Goal: Information Seeking & Learning: Understand process/instructions

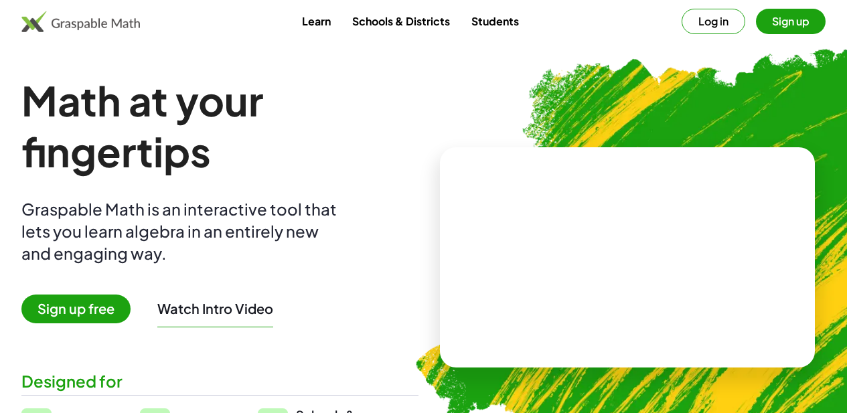
click at [768, 19] on button "Sign up" at bounding box center [791, 21] width 70 height 25
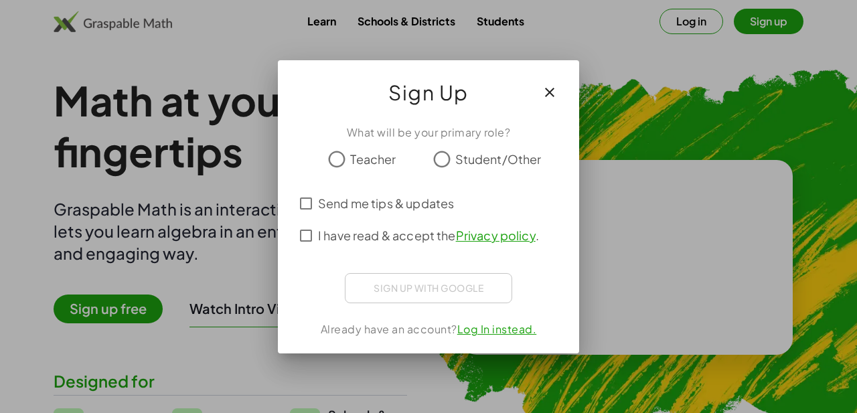
drag, startPoint x: 549, startPoint y: 96, endPoint x: 648, endPoint y: 13, distance: 130.3
click at [549, 92] on icon "button" at bounding box center [550, 92] width 16 height 16
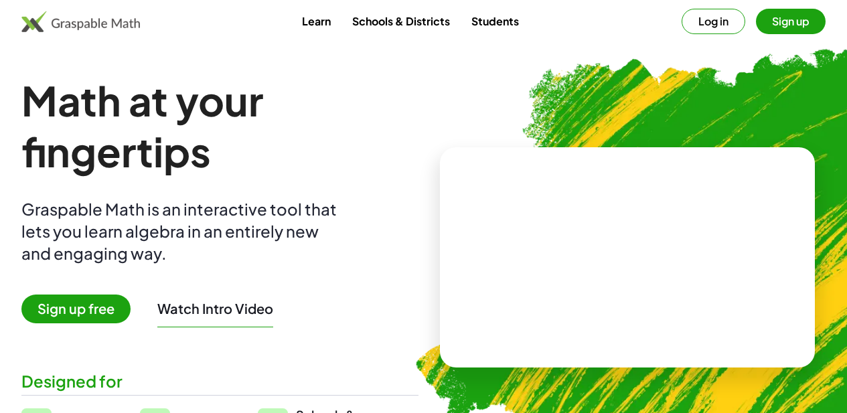
click at [682, 23] on button "Log in" at bounding box center [714, 21] width 64 height 25
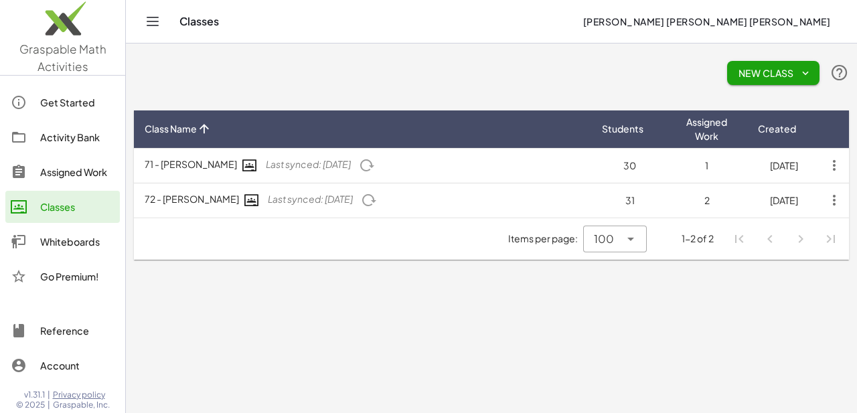
click at [66, 137] on div "Activity Bank" at bounding box center [77, 137] width 74 height 16
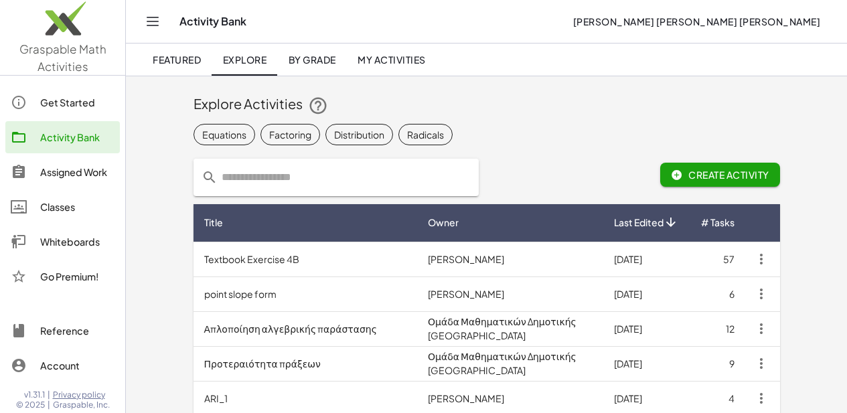
click at [398, 64] on span "My Activities" at bounding box center [392, 60] width 68 height 12
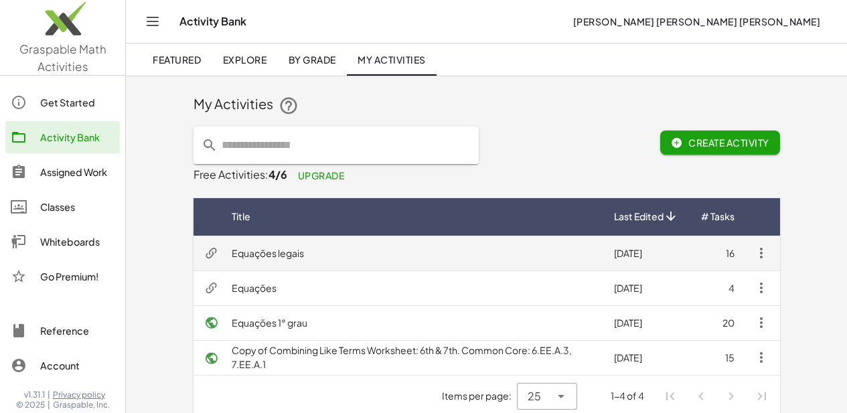
click at [313, 251] on td "Equações legais" at bounding box center [412, 253] width 382 height 35
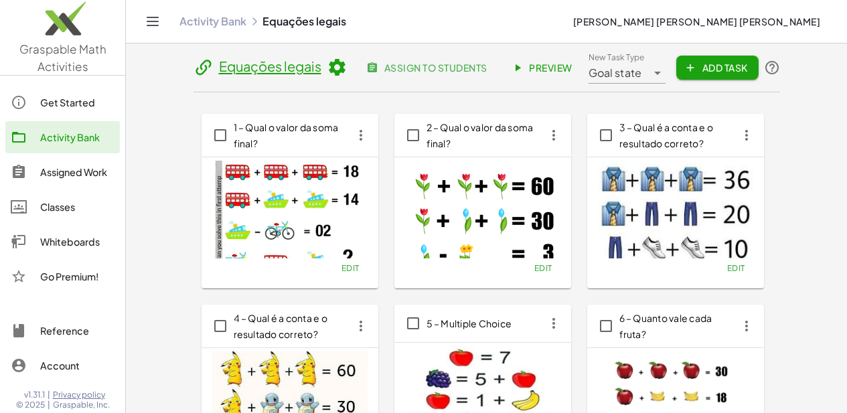
click at [64, 207] on div "Classes" at bounding box center [77, 207] width 74 height 16
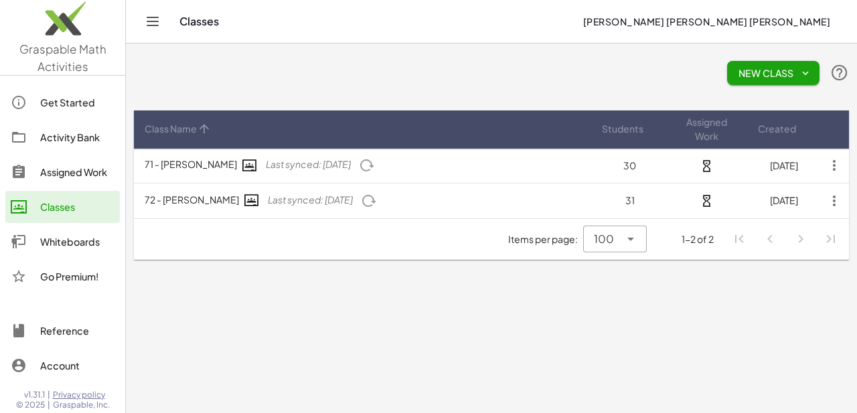
click at [781, 81] on button "New Class" at bounding box center [773, 73] width 92 height 24
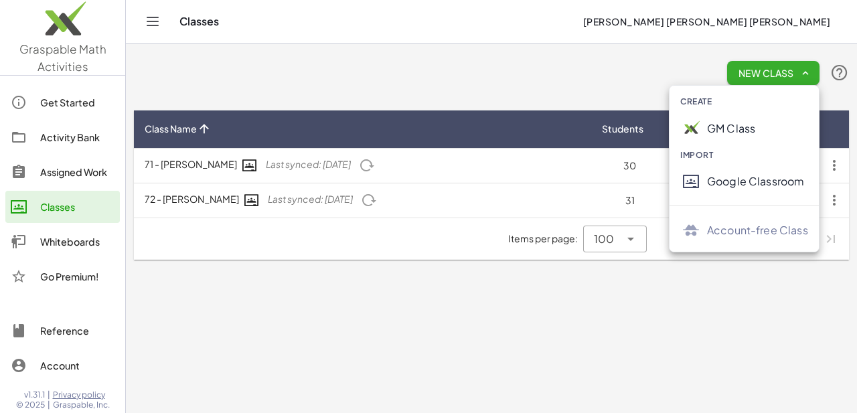
click at [735, 179] on div "Google Classroom" at bounding box center [757, 181] width 101 height 16
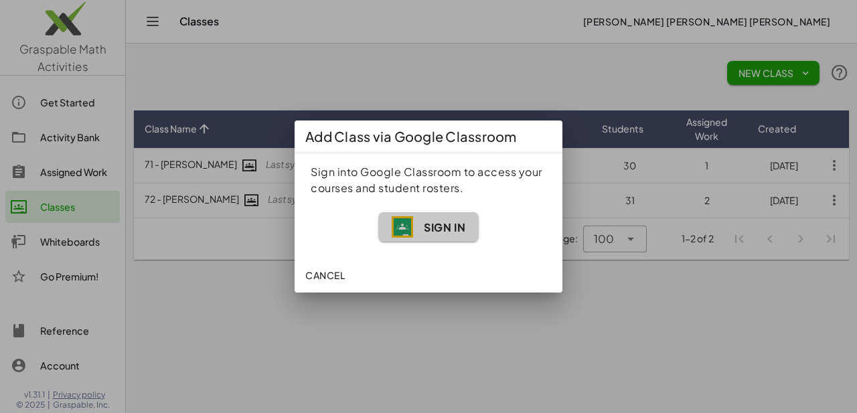
click at [431, 233] on span "Sign In" at bounding box center [445, 227] width 42 height 14
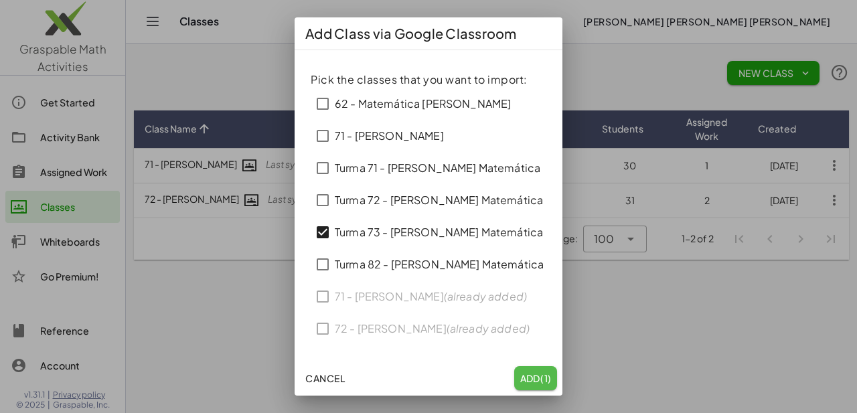
click at [536, 377] on span "Add (1)" at bounding box center [536, 378] width 32 height 12
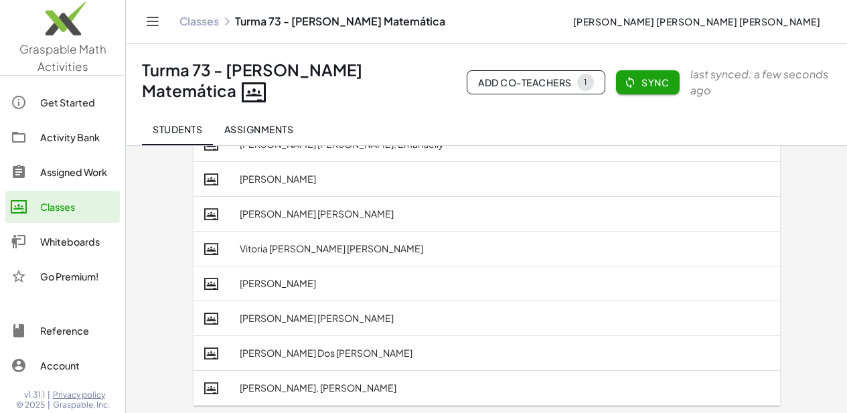
scroll to position [875, 0]
click at [642, 90] on button "Sync" at bounding box center [648, 82] width 64 height 24
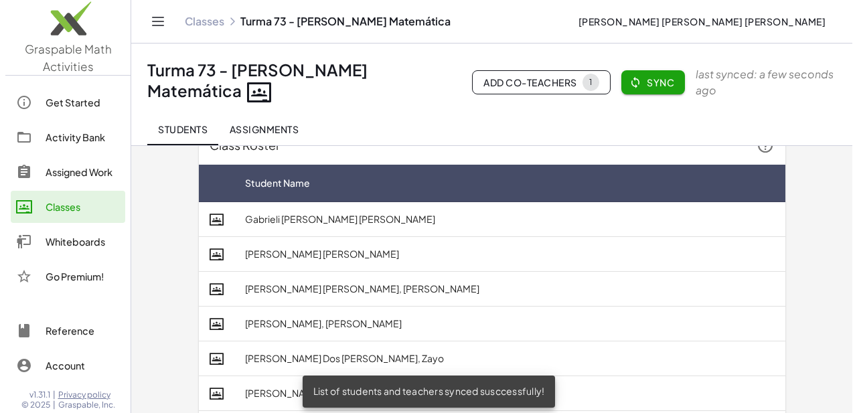
scroll to position [0, 0]
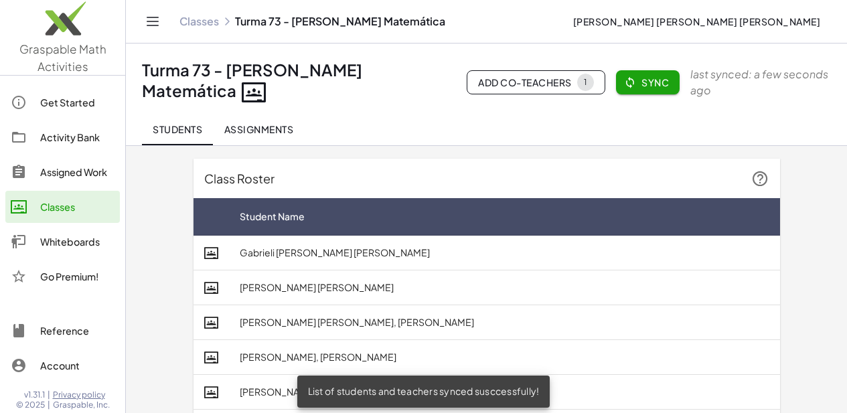
click at [70, 133] on div "Activity Bank" at bounding box center [77, 137] width 74 height 16
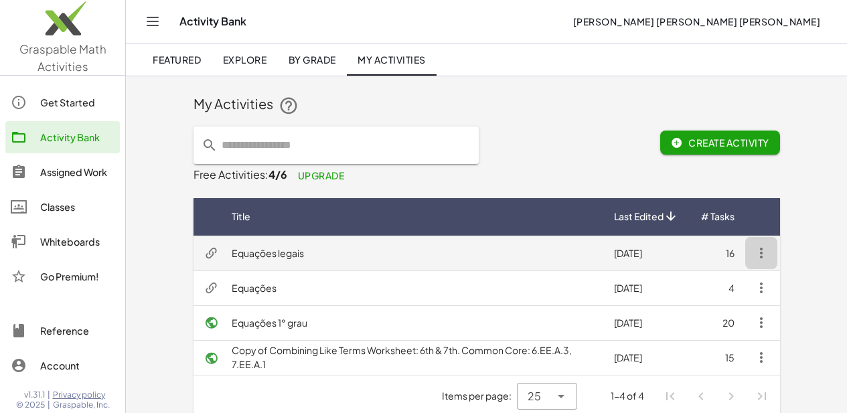
click at [770, 252] on icon "button" at bounding box center [761, 253] width 16 height 16
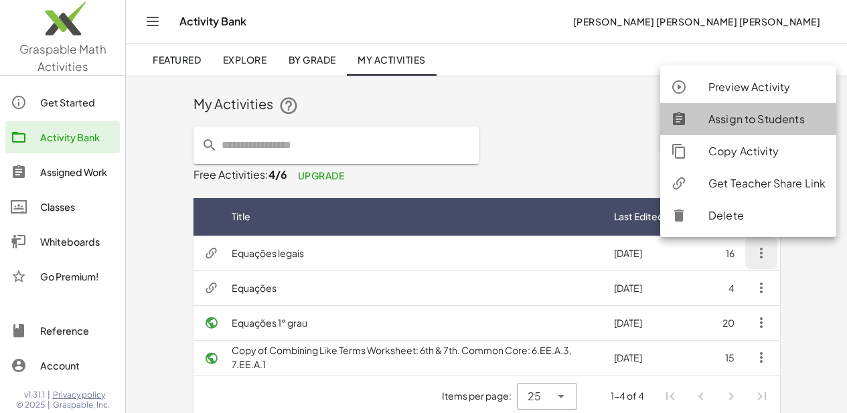
click at [759, 123] on div "Assign to Students" at bounding box center [767, 119] width 117 height 16
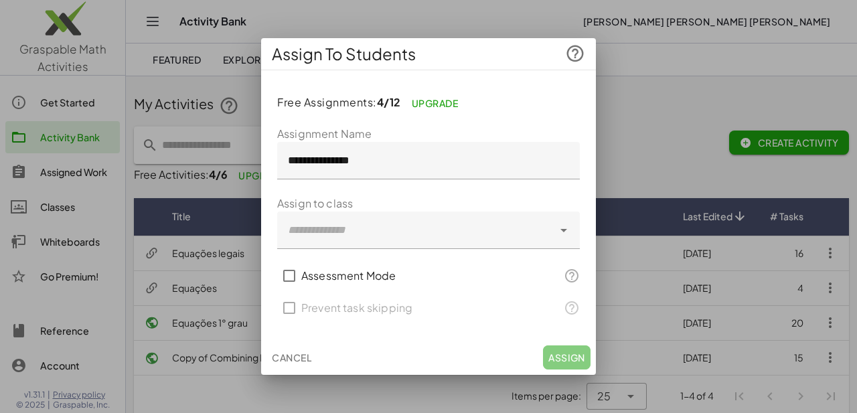
click at [461, 235] on div at bounding box center [415, 231] width 276 height 38
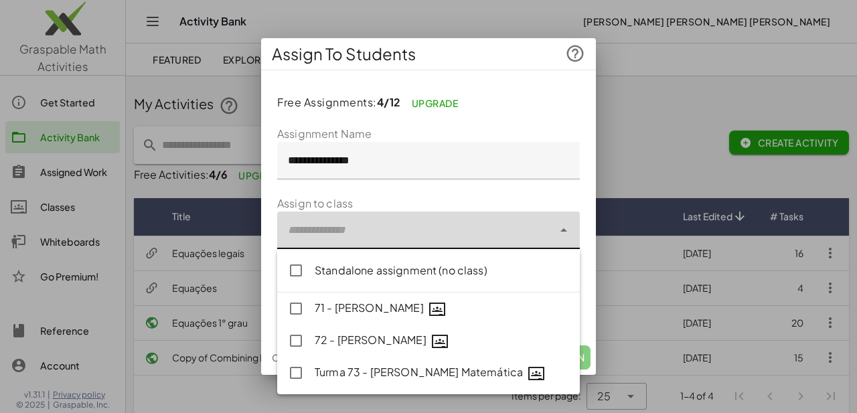
type input "**********"
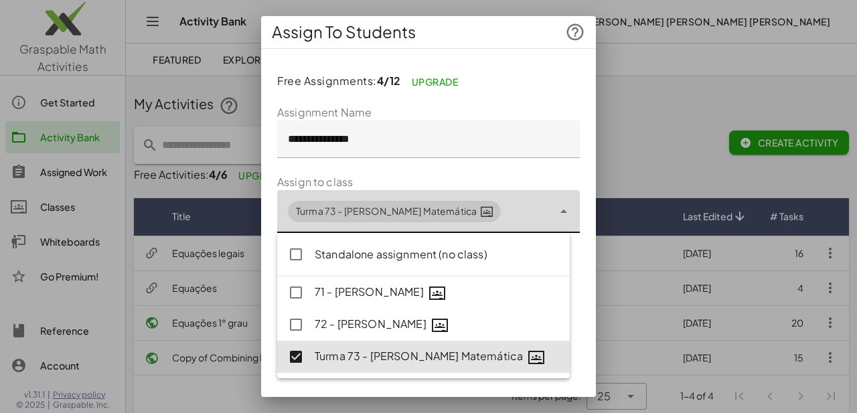
click at [484, 171] on form "**********" at bounding box center [428, 283] width 303 height 358
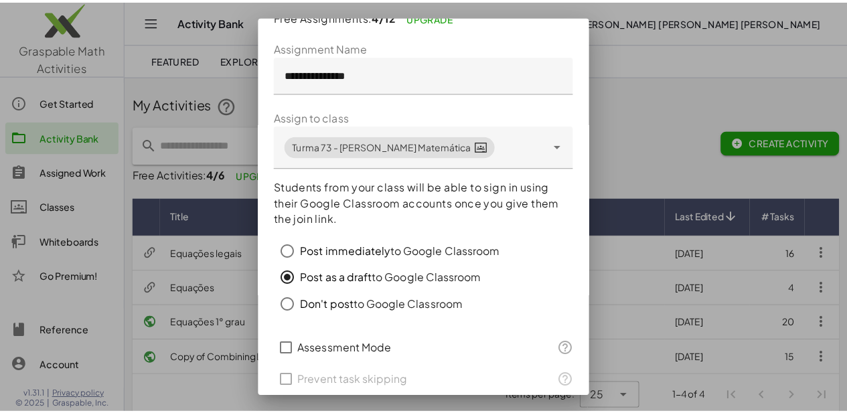
scroll to position [116, 0]
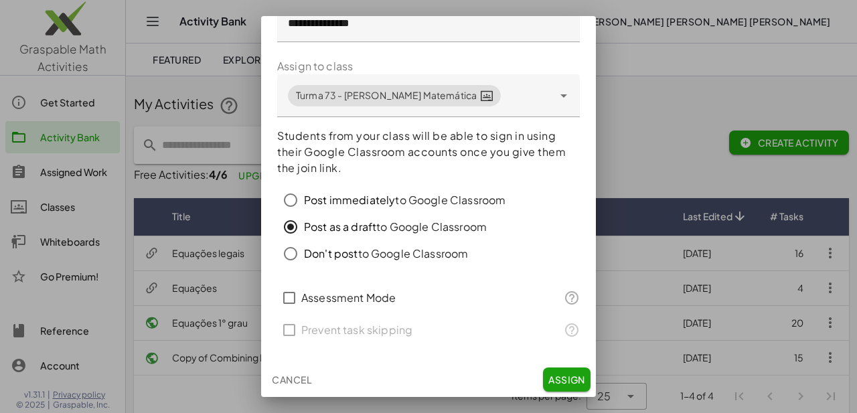
click at [325, 201] on span "Post immediately" at bounding box center [349, 200] width 91 height 14
click at [555, 382] on span "Assign" at bounding box center [567, 380] width 37 height 12
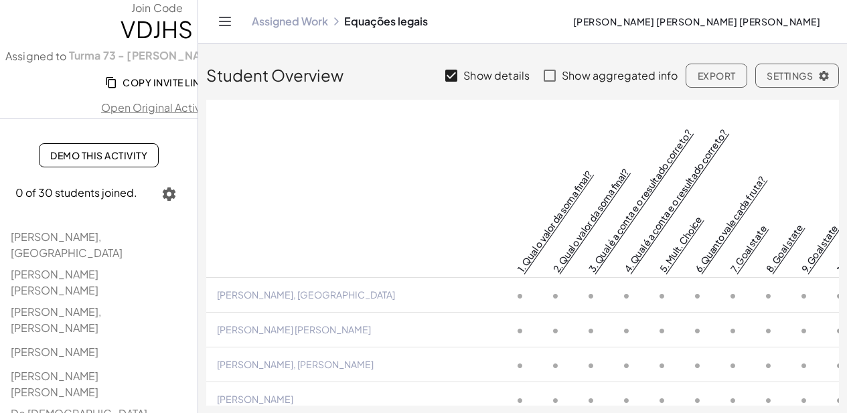
click at [677, 17] on span "Andreia Regina De Lima Deuner" at bounding box center [697, 21] width 248 height 12
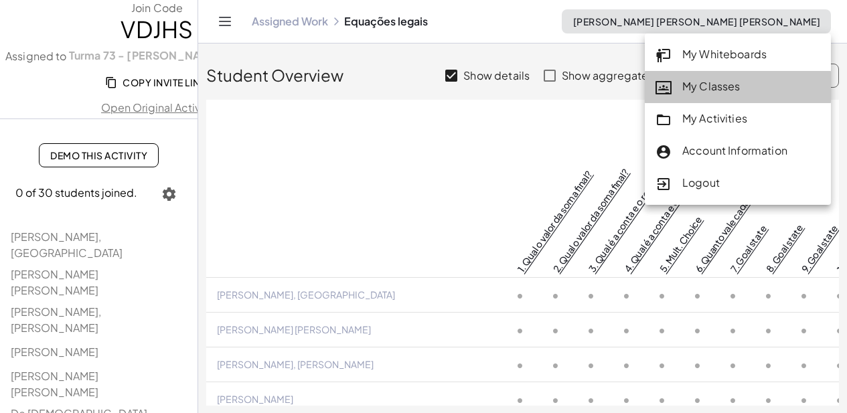
click at [718, 87] on div "My Classes" at bounding box center [738, 86] width 165 height 17
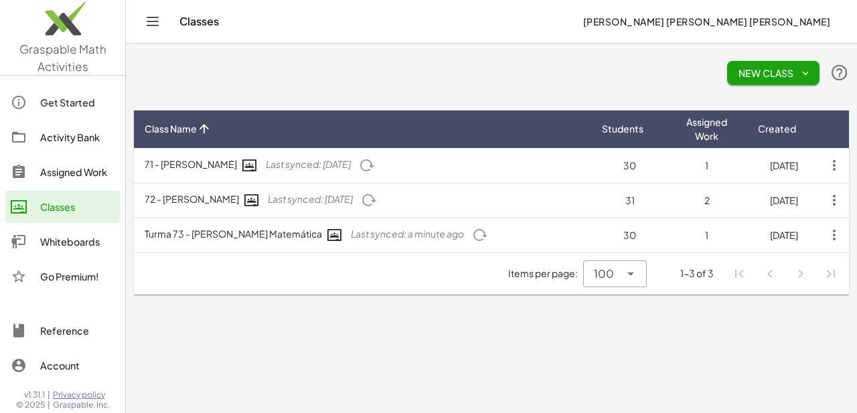
click at [70, 135] on div "Activity Bank" at bounding box center [77, 137] width 74 height 16
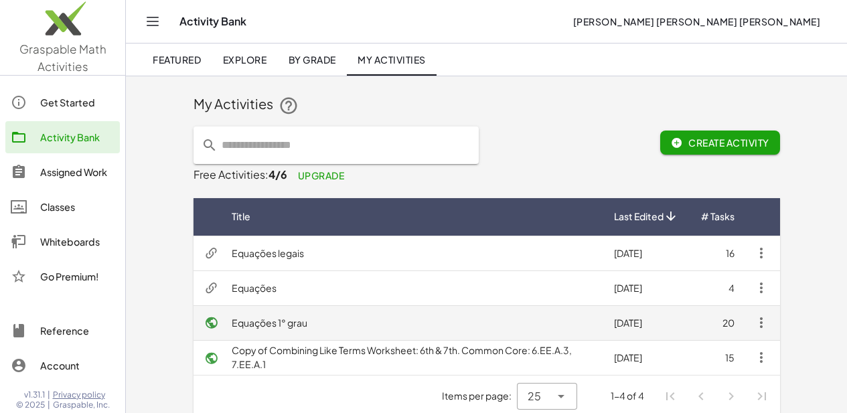
click at [232, 317] on td "Equações 1° grau" at bounding box center [412, 322] width 382 height 35
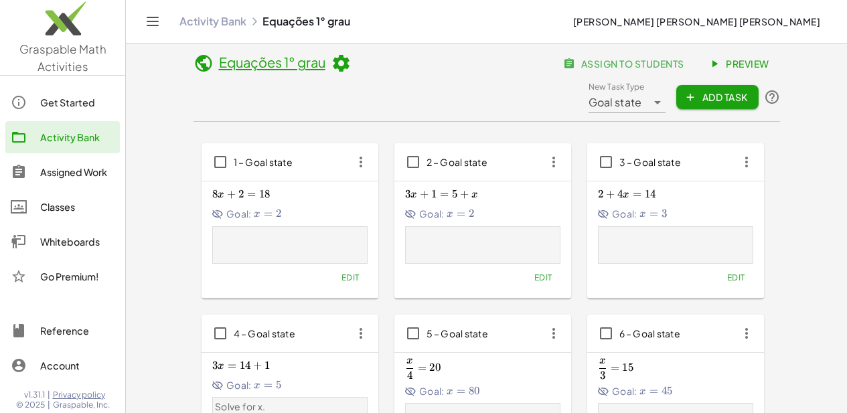
click at [711, 70] on span "Preview" at bounding box center [740, 64] width 58 height 12
click at [73, 136] on div "Activity Bank" at bounding box center [77, 137] width 74 height 16
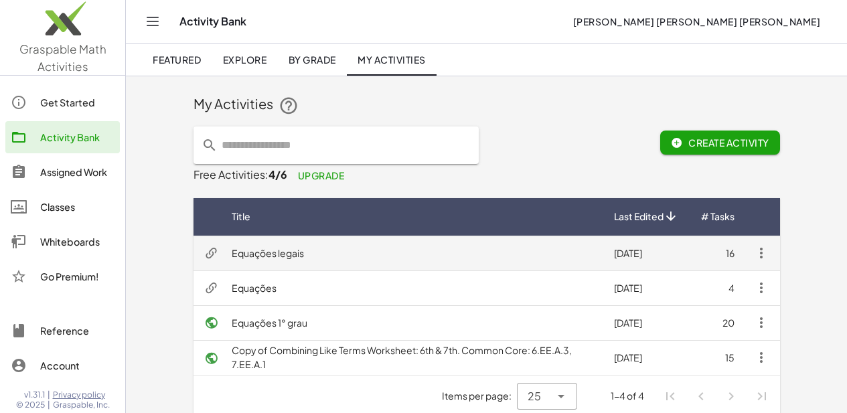
click at [221, 250] on td "Equações legais" at bounding box center [412, 253] width 382 height 35
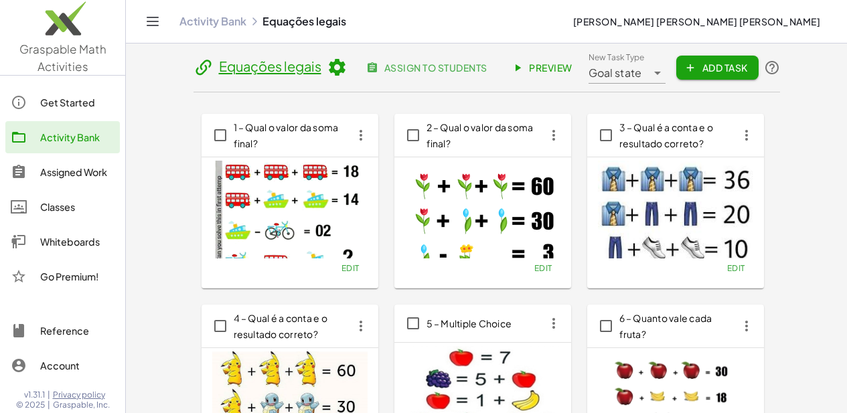
click at [573, 65] on span "Preview" at bounding box center [543, 68] width 58 height 12
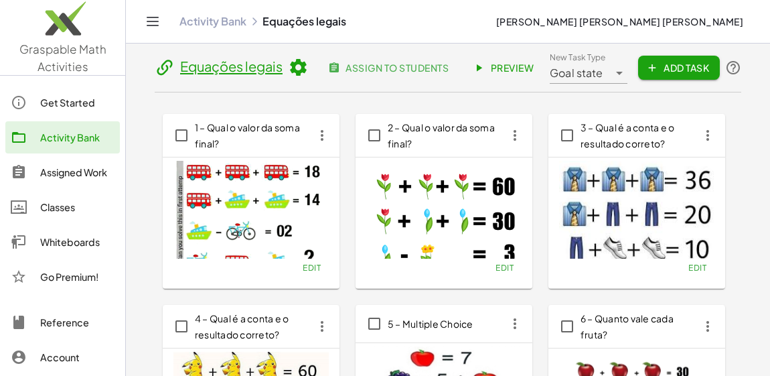
click at [61, 202] on div "Classes" at bounding box center [77, 207] width 74 height 16
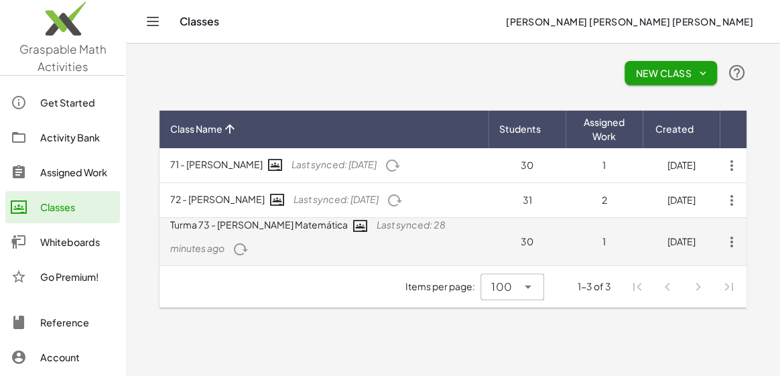
click at [232, 248] on icon "button" at bounding box center [240, 249] width 16 height 16
click at [196, 248] on icon "button" at bounding box center [204, 249] width 16 height 16
click at [366, 233] on td "Turma 73 - Severiano Matemática Last synced: a few seconds ago" at bounding box center [323, 242] width 329 height 48
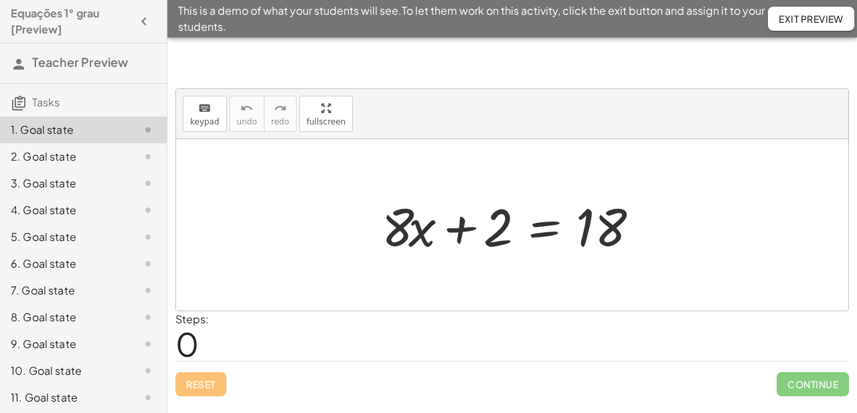
click at [32, 232] on div "5. Goal state" at bounding box center [65, 237] width 108 height 16
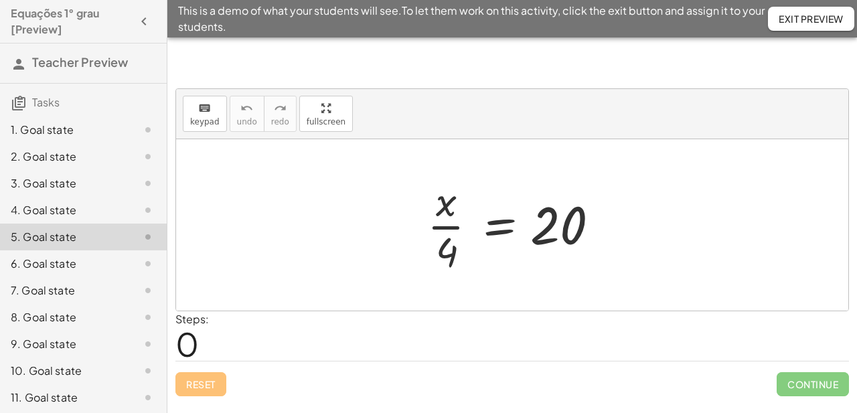
drag, startPoint x: 445, startPoint y: 254, endPoint x: 441, endPoint y: 261, distance: 8.2
click at [439, 252] on div at bounding box center [518, 224] width 194 height 103
click at [442, 265] on div at bounding box center [518, 224] width 194 height 103
click at [442, 258] on div at bounding box center [518, 224] width 194 height 103
drag, startPoint x: 443, startPoint y: 256, endPoint x: 457, endPoint y: 279, distance: 26.8
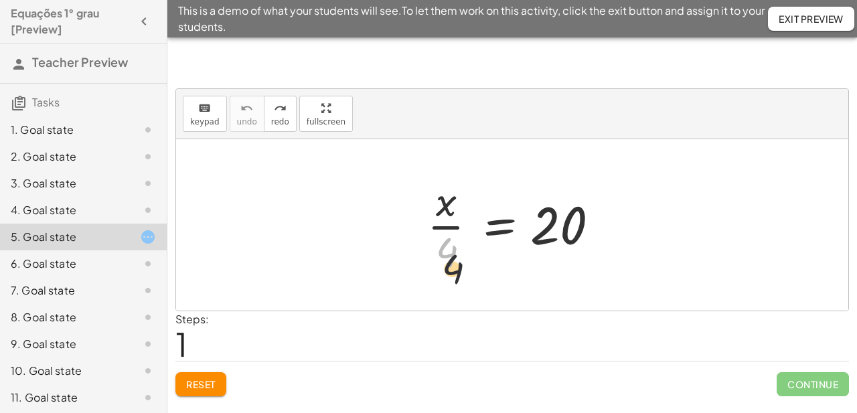
drag, startPoint x: 448, startPoint y: 257, endPoint x: 443, endPoint y: 279, distance: 22.7
click at [461, 261] on div at bounding box center [518, 224] width 194 height 103
drag, startPoint x: 443, startPoint y: 279, endPoint x: 449, endPoint y: 259, distance: 21.2
click at [450, 254] on div at bounding box center [504, 224] width 220 height 103
drag, startPoint x: 449, startPoint y: 259, endPoint x: 459, endPoint y: 265, distance: 11.7
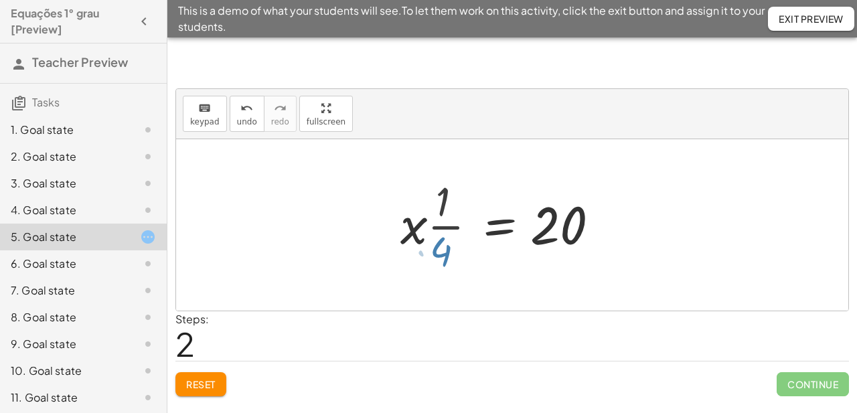
click at [459, 265] on div at bounding box center [504, 224] width 220 height 103
drag, startPoint x: 439, startPoint y: 254, endPoint x: 601, endPoint y: 222, distance: 165.8
click at [601, 222] on div at bounding box center [518, 224] width 194 height 103
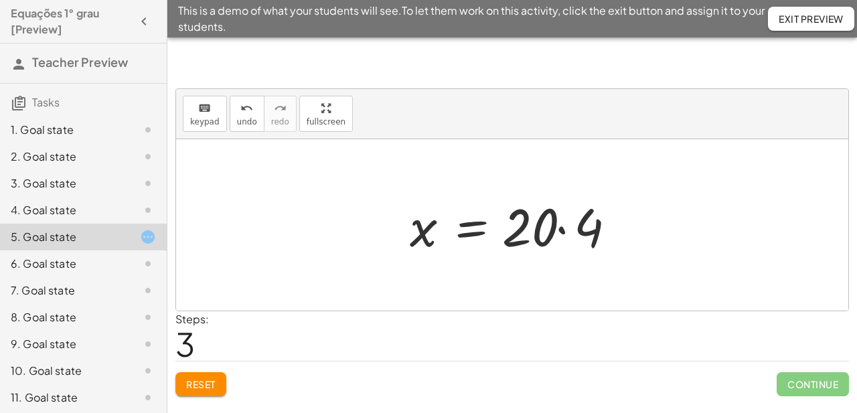
click at [563, 229] on div at bounding box center [517, 225] width 228 height 69
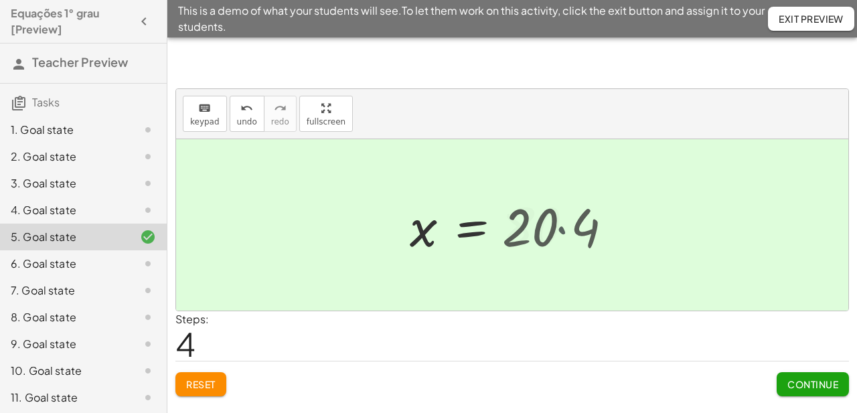
click at [549, 233] on div at bounding box center [494, 225] width 183 height 66
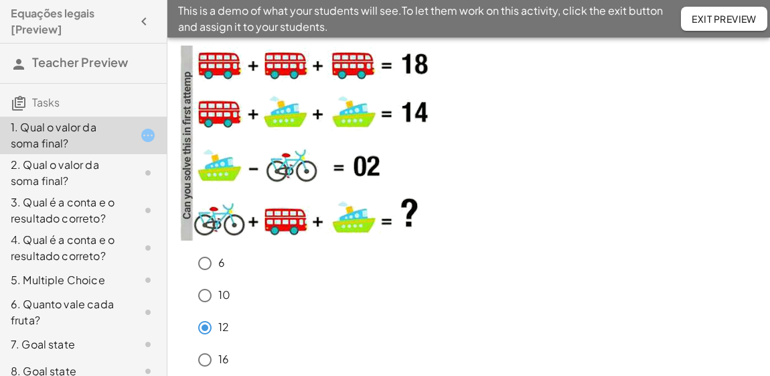
scroll to position [56, 0]
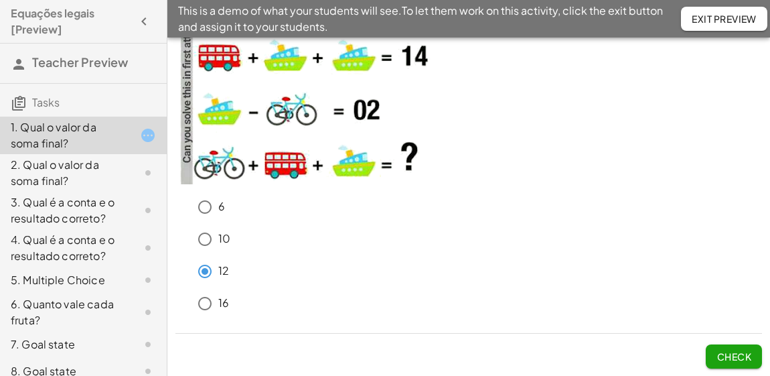
click at [732, 355] on span "Check" at bounding box center [734, 356] width 35 height 12
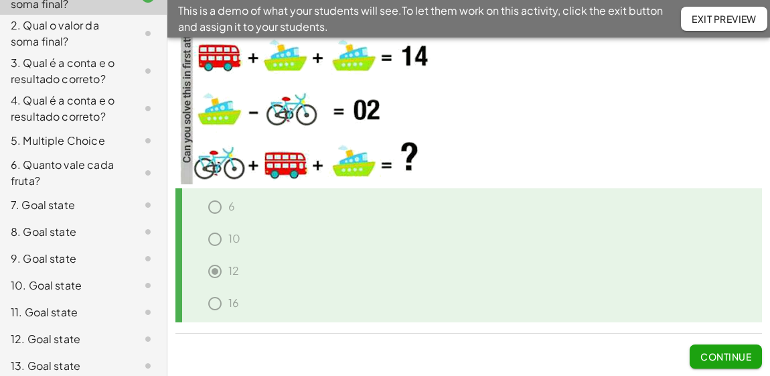
scroll to position [182, 0]
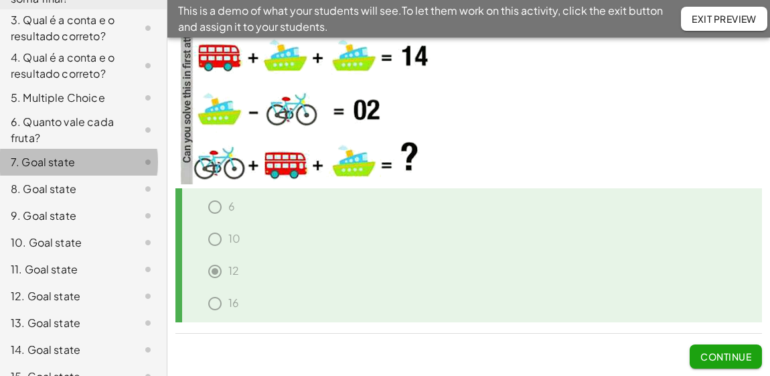
click at [50, 170] on div "7. Goal state" at bounding box center [65, 162] width 108 height 16
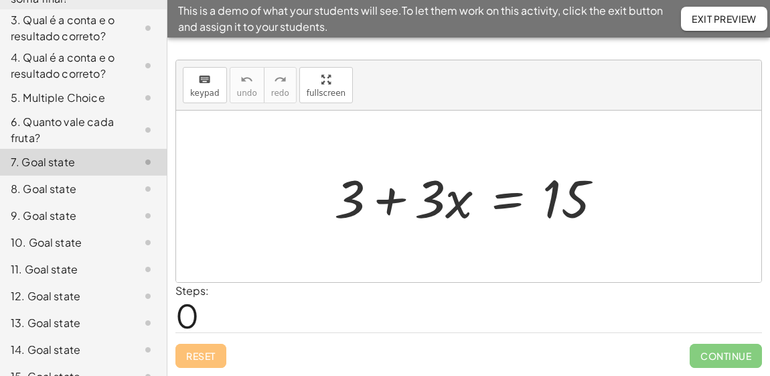
scroll to position [11, 0]
drag, startPoint x: 351, startPoint y: 201, endPoint x: 342, endPoint y: 223, distance: 23.8
click at [336, 218] on div at bounding box center [474, 197] width 293 height 69
drag, startPoint x: 342, startPoint y: 223, endPoint x: 370, endPoint y: 164, distance: 65.3
click at [378, 181] on div at bounding box center [474, 197] width 293 height 69
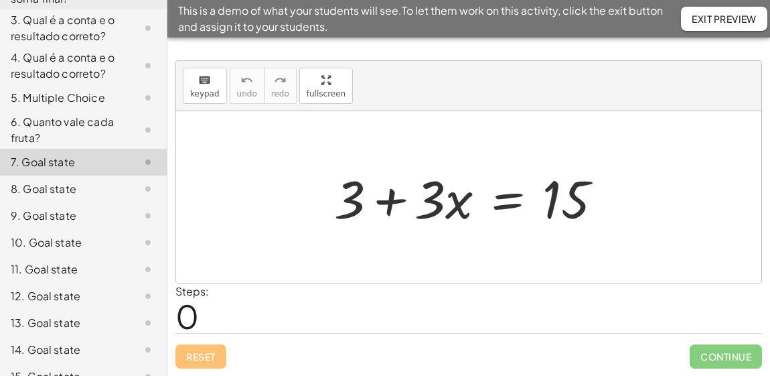
drag, startPoint x: 293, startPoint y: 172, endPoint x: 366, endPoint y: 145, distance: 77.4
click at [403, 165] on div "+ 3 + · 3 · x = 15" at bounding box center [468, 196] width 585 height 171
click at [304, 177] on div at bounding box center [468, 196] width 585 height 171
click at [305, 179] on div at bounding box center [468, 196] width 585 height 171
click at [348, 198] on div at bounding box center [474, 197] width 293 height 69
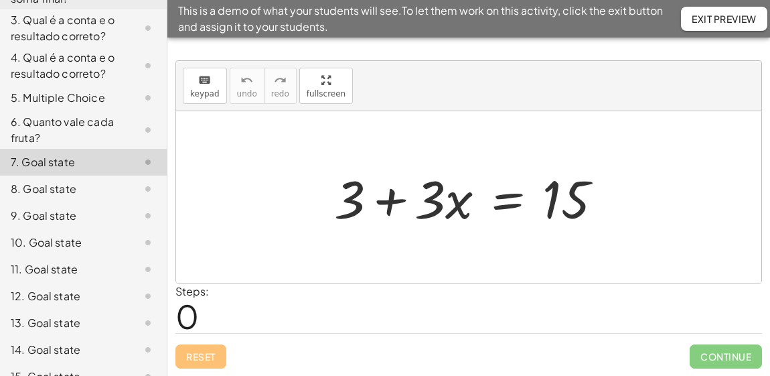
drag, startPoint x: 348, startPoint y: 198, endPoint x: 347, endPoint y: 226, distance: 28.8
click at [341, 202] on div at bounding box center [474, 197] width 293 height 69
click at [338, 218] on div at bounding box center [474, 197] width 293 height 69
drag, startPoint x: 347, startPoint y: 226, endPoint x: 363, endPoint y: 199, distance: 31.8
click at [357, 224] on div at bounding box center [474, 197] width 293 height 69
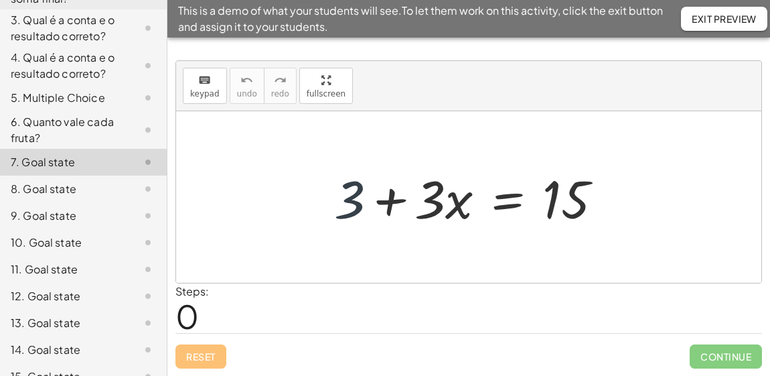
click at [366, 215] on div at bounding box center [474, 197] width 293 height 69
drag, startPoint x: 346, startPoint y: 203, endPoint x: 357, endPoint y: 219, distance: 19.7
click at [357, 219] on div at bounding box center [474, 197] width 293 height 69
drag, startPoint x: 356, startPoint y: 214, endPoint x: 337, endPoint y: 216, distance: 18.8
click at [346, 210] on div at bounding box center [474, 197] width 293 height 69
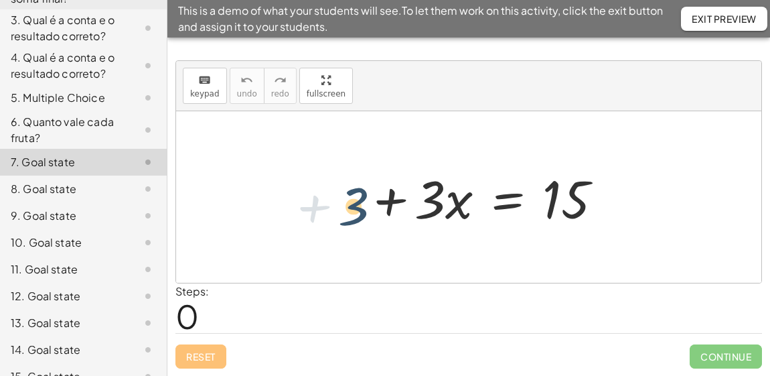
drag, startPoint x: 341, startPoint y: 228, endPoint x: 344, endPoint y: 214, distance: 14.5
click at [341, 221] on div at bounding box center [474, 197] width 293 height 69
drag, startPoint x: 361, startPoint y: 198, endPoint x: 397, endPoint y: 178, distance: 41.4
click at [384, 184] on div at bounding box center [474, 197] width 293 height 69
click at [387, 181] on div at bounding box center [474, 197] width 293 height 69
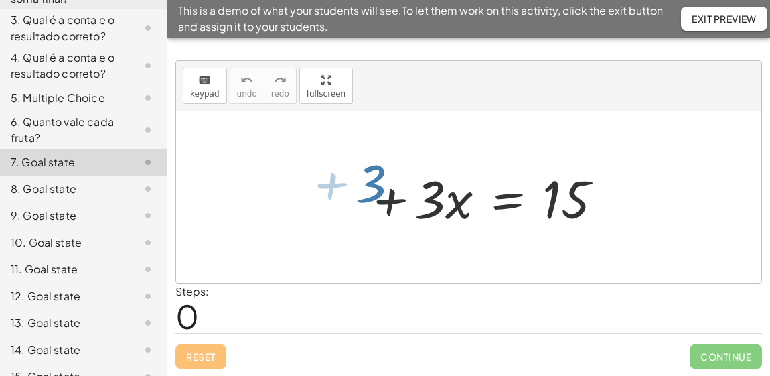
drag, startPoint x: 397, startPoint y: 178, endPoint x: 462, endPoint y: 160, distance: 67.4
click at [402, 175] on div at bounding box center [474, 197] width 293 height 69
click at [453, 163] on div at bounding box center [474, 197] width 293 height 69
click at [462, 160] on div "+ 3 + 3 + · 3 · x = 15" at bounding box center [468, 197] width 309 height 76
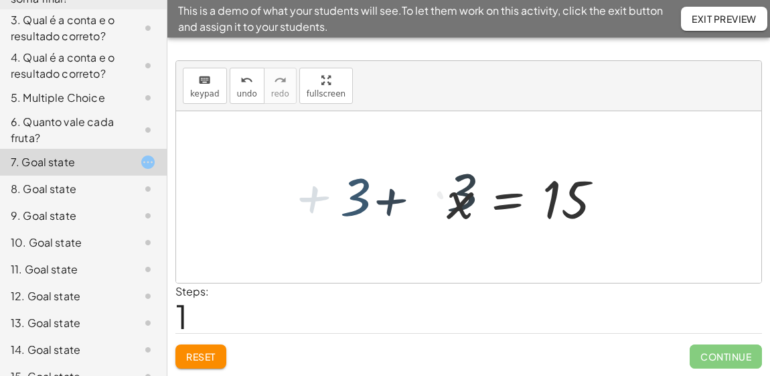
click at [462, 160] on div "+ 3 + · 3 · x + 3 + · 3 · x = 15 + 3 + · 3 · x = 15" at bounding box center [468, 197] width 309 height 76
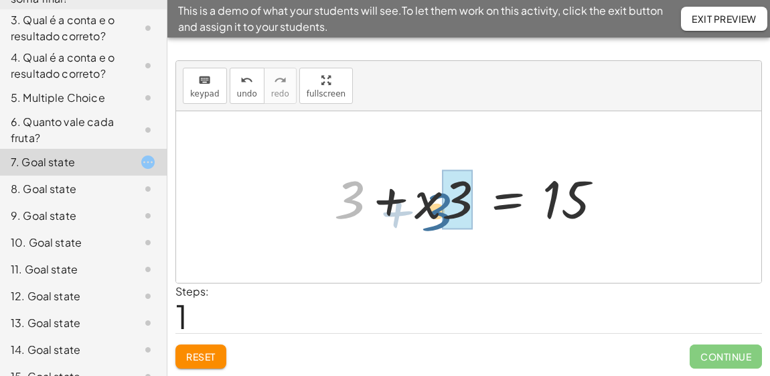
drag, startPoint x: 356, startPoint y: 200, endPoint x: 533, endPoint y: 187, distance: 177.3
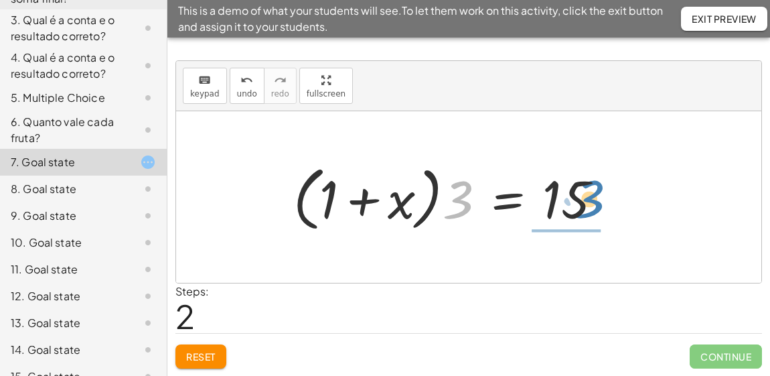
drag, startPoint x: 533, startPoint y: 187, endPoint x: 623, endPoint y: 224, distance: 97.0
click at [615, 223] on div at bounding box center [454, 197] width 334 height 77
click at [620, 225] on div at bounding box center [454, 197] width 334 height 77
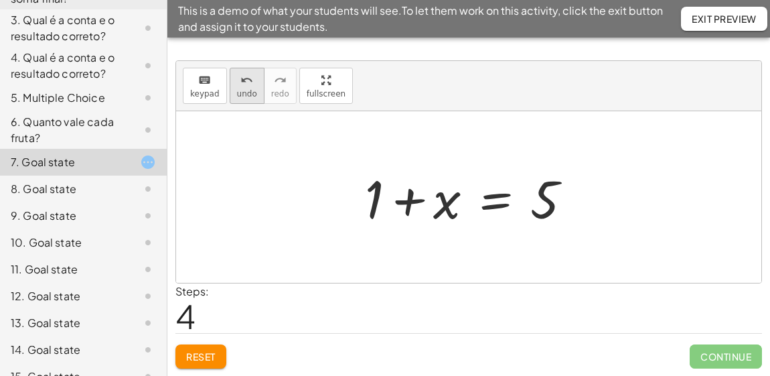
click at [249, 84] on div "undo" at bounding box center [247, 80] width 20 height 16
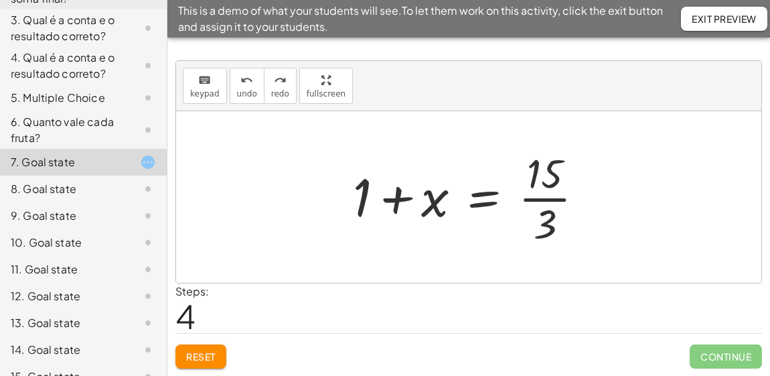
click at [195, 355] on span "Reset" at bounding box center [200, 356] width 29 height 12
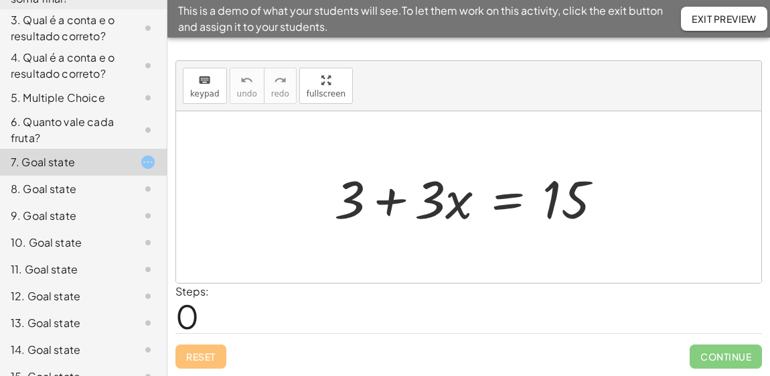
click at [195, 355] on div "Reset Continue" at bounding box center [468, 350] width 587 height 35
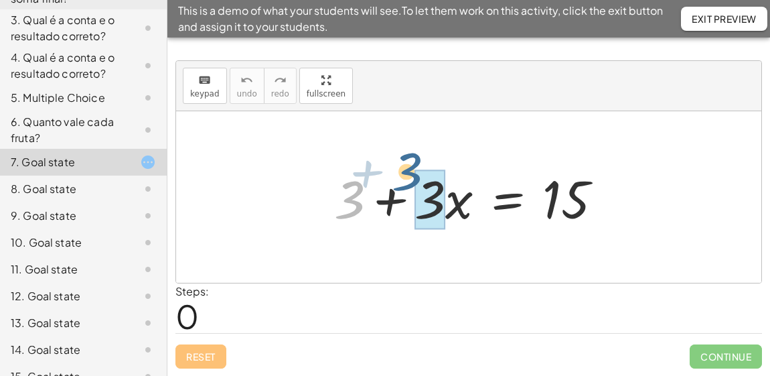
drag, startPoint x: 354, startPoint y: 188, endPoint x: 538, endPoint y: 156, distance: 186.3
click at [494, 159] on div "+ 3 + 3 + · 3 · x = 15" at bounding box center [468, 197] width 309 height 76
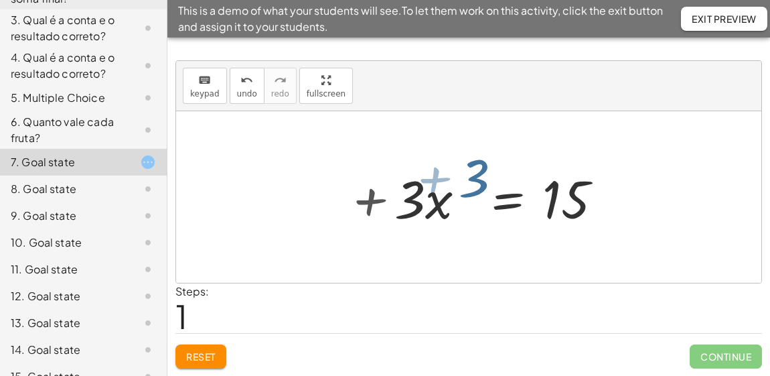
drag, startPoint x: 542, startPoint y: 155, endPoint x: 607, endPoint y: 165, distance: 65.7
click at [602, 161] on div "+ 3 + 3 + · 3 · x = 15 + 3 + · 3 · x = 15" at bounding box center [468, 196] width 585 height 171
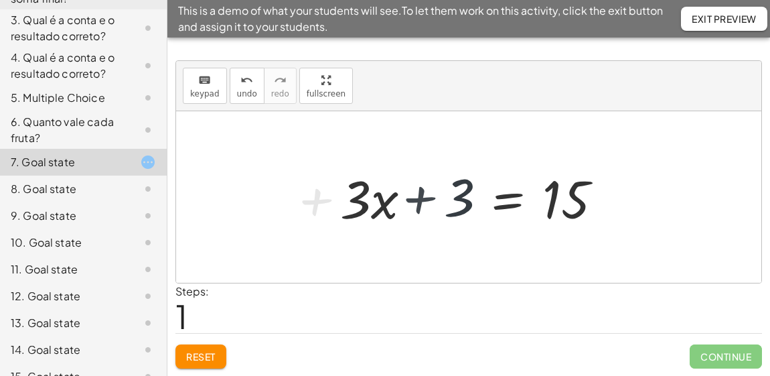
click at [609, 168] on div at bounding box center [474, 197] width 293 height 69
drag, startPoint x: 459, startPoint y: 202, endPoint x: 478, endPoint y: 203, distance: 18.8
click at [471, 204] on div at bounding box center [474, 197] width 293 height 69
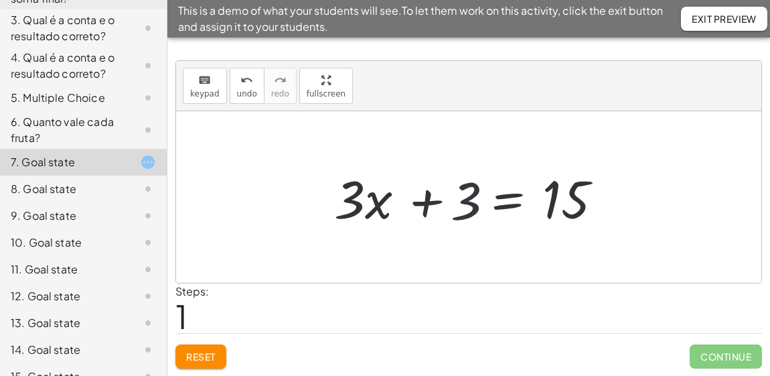
drag, startPoint x: 492, startPoint y: 202, endPoint x: 564, endPoint y: 187, distance: 73.2
click at [518, 194] on div at bounding box center [474, 197] width 293 height 69
click at [538, 192] on div at bounding box center [474, 197] width 293 height 69
click at [556, 188] on div at bounding box center [474, 197] width 293 height 69
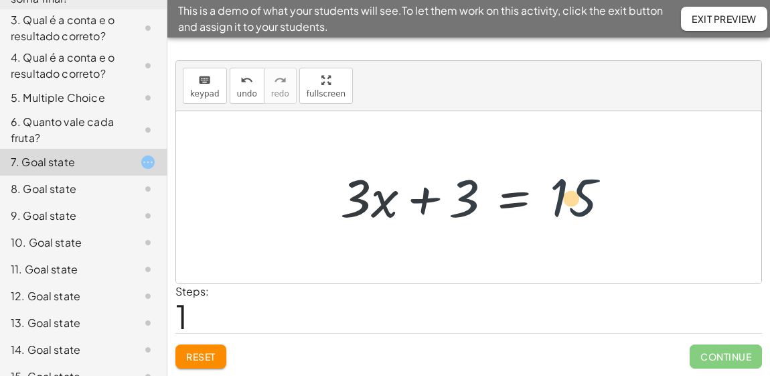
click at [569, 186] on div at bounding box center [474, 197] width 293 height 69
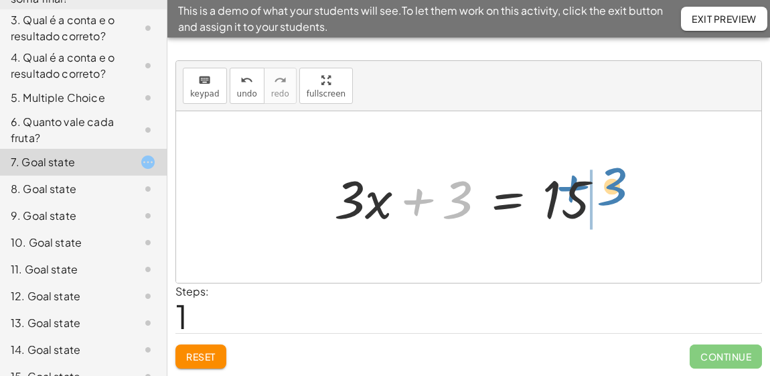
drag, startPoint x: 460, startPoint y: 214, endPoint x: 617, endPoint y: 201, distance: 157.2
click at [617, 201] on div at bounding box center [474, 197] width 293 height 69
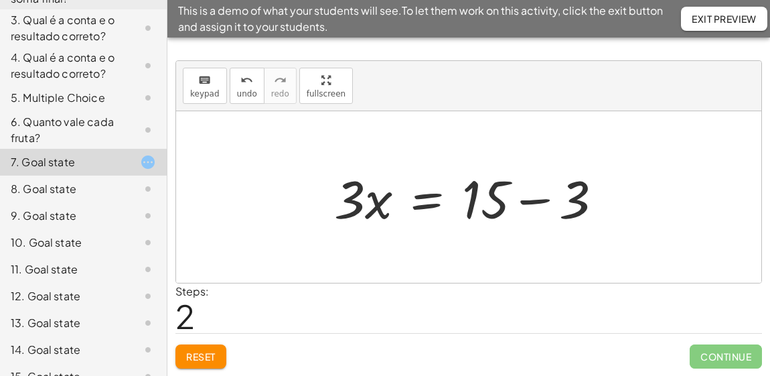
click at [530, 201] on div at bounding box center [474, 197] width 293 height 69
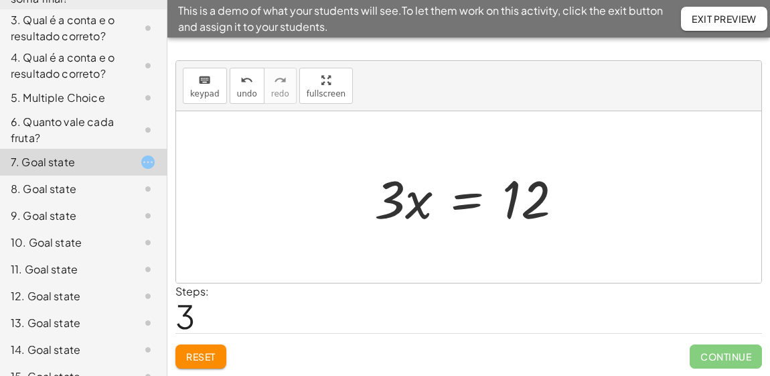
click at [388, 214] on div at bounding box center [474, 197] width 212 height 69
click at [391, 194] on div at bounding box center [474, 197] width 212 height 69
drag, startPoint x: 391, startPoint y: 194, endPoint x: 386, endPoint y: 200, distance: 7.1
click at [386, 200] on div at bounding box center [474, 197] width 212 height 69
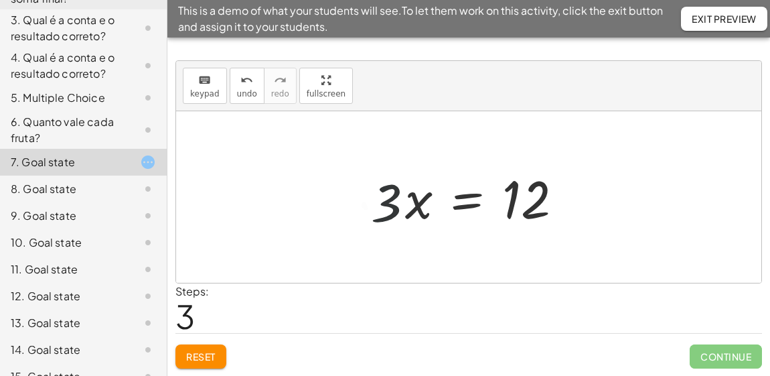
click at [386, 200] on div at bounding box center [474, 197] width 212 height 69
drag, startPoint x: 386, startPoint y: 200, endPoint x: 393, endPoint y: 198, distance: 6.8
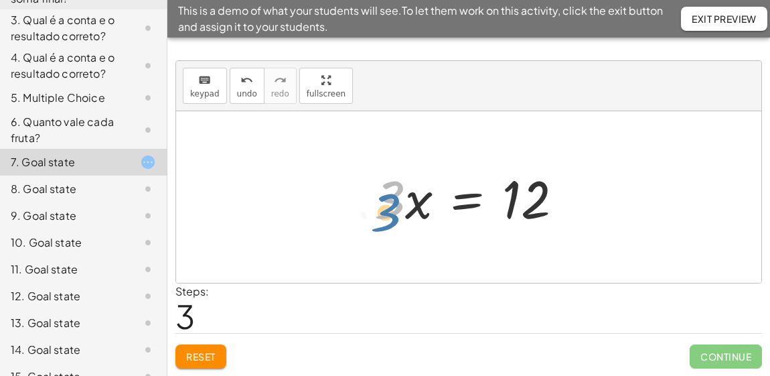
click at [390, 209] on div at bounding box center [474, 197] width 212 height 69
drag, startPoint x: 374, startPoint y: 188, endPoint x: 378, endPoint y: 195, distance: 7.8
click at [378, 195] on div at bounding box center [474, 197] width 212 height 69
click at [376, 198] on div at bounding box center [474, 197] width 212 height 69
click at [375, 200] on div at bounding box center [474, 197] width 212 height 69
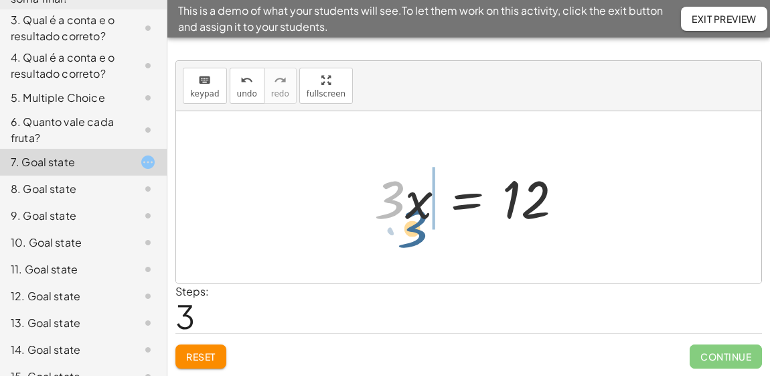
drag, startPoint x: 389, startPoint y: 204, endPoint x: 455, endPoint y: 236, distance: 72.8
click at [436, 233] on div "+ 3 + · 3 · x = 15 + · 3 · x + 3 = 15 · 3 · x = + 15 − 3 · 3 · 3 · x = 12" at bounding box center [468, 197] width 229 height 76
click at [506, 234] on div "+ 3 + · 3 · x = 15 + · 3 · x + 3 = 15 · 3 · x = + 15 − 3 · 3 · 3 · x = 12 · 3 ·…" at bounding box center [468, 196] width 585 height 171
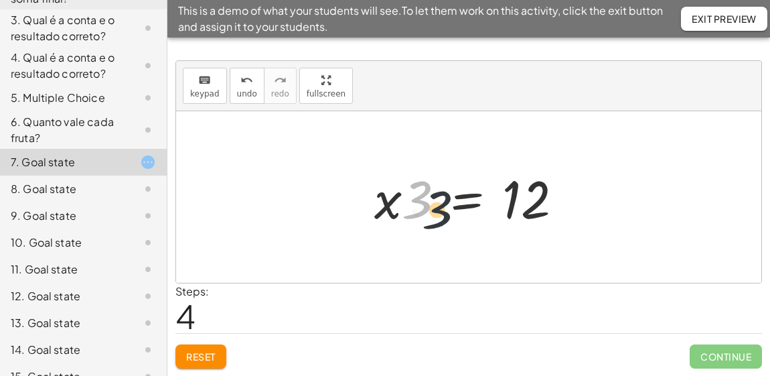
drag, startPoint x: 415, startPoint y: 200, endPoint x: 476, endPoint y: 220, distance: 63.8
click at [476, 220] on div at bounding box center [474, 197] width 212 height 69
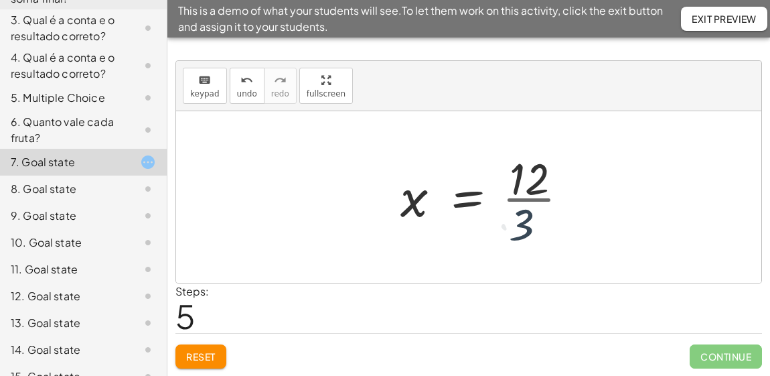
click at [505, 218] on div at bounding box center [492, 196] width 188 height 103
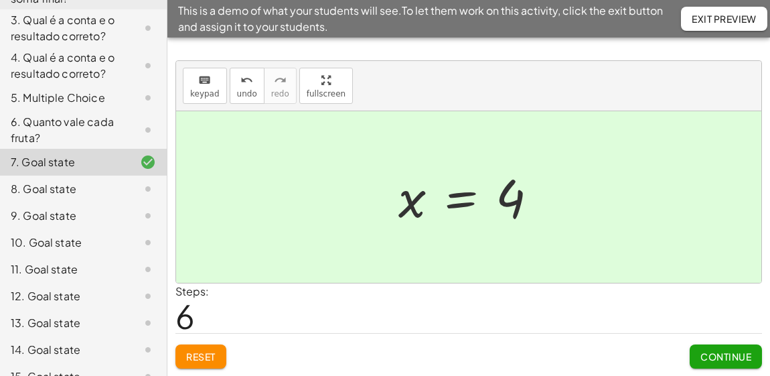
click at [197, 359] on span "Reset" at bounding box center [200, 356] width 29 height 12
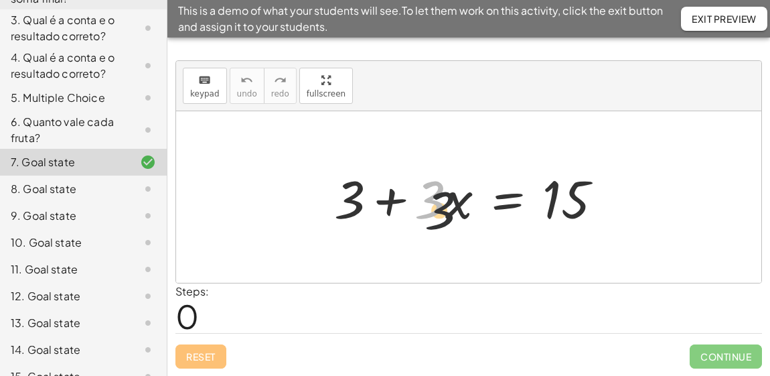
drag, startPoint x: 443, startPoint y: 214, endPoint x: 489, endPoint y: 224, distance: 46.6
click at [469, 227] on div at bounding box center [474, 197] width 293 height 69
click at [455, 241] on div "+ 3 + · 3 · x = 15" at bounding box center [468, 196] width 585 height 171
drag, startPoint x: 482, startPoint y: 242, endPoint x: 563, endPoint y: 214, distance: 85.1
click at [568, 214] on div "· 3 + 3 + · 3 · x = 15" at bounding box center [468, 196] width 585 height 171
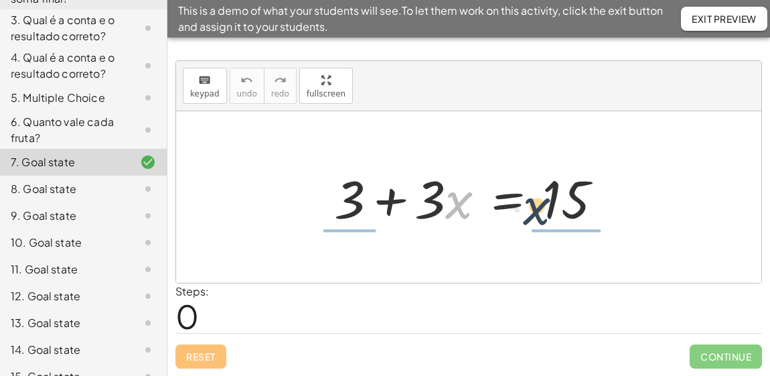
drag, startPoint x: 484, startPoint y: 234, endPoint x: 549, endPoint y: 212, distance: 68.6
click at [549, 212] on div at bounding box center [474, 197] width 293 height 69
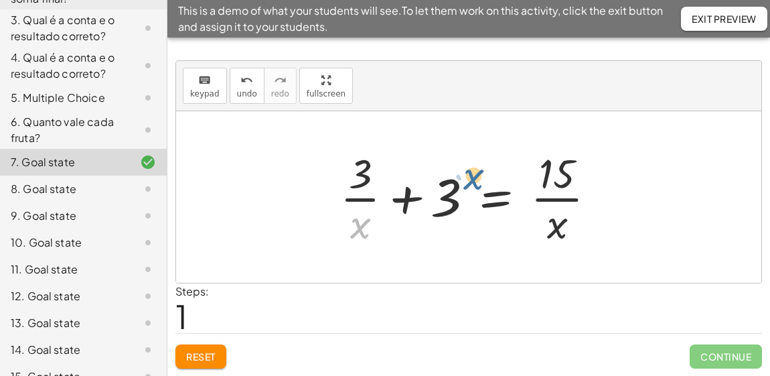
drag, startPoint x: 377, startPoint y: 204, endPoint x: 471, endPoint y: 176, distance: 97.7
click at [471, 176] on div at bounding box center [474, 196] width 280 height 103
drag, startPoint x: 352, startPoint y: 234, endPoint x: 563, endPoint y: 182, distance: 217.2
click at [563, 182] on div at bounding box center [474, 196] width 280 height 103
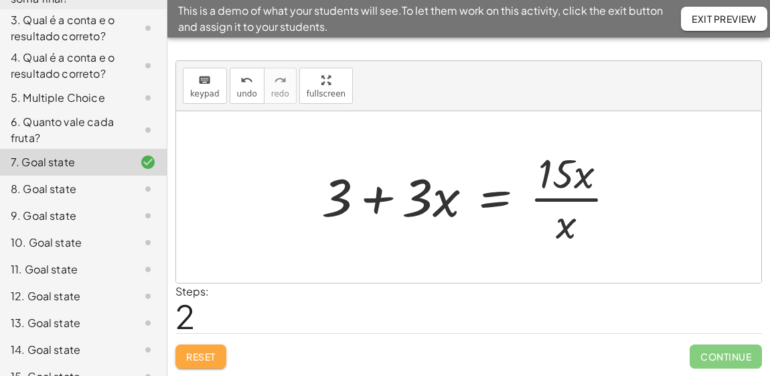
click at [188, 353] on span "Reset" at bounding box center [200, 356] width 29 height 12
